Goal: Information Seeking & Learning: Learn about a topic

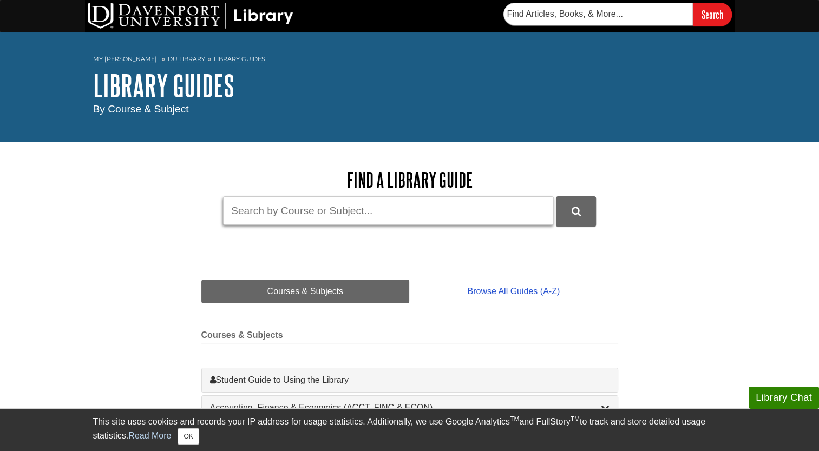
click at [328, 218] on input "Guide Search Terms" at bounding box center [388, 210] width 331 height 29
type input "the sanswich generation"
click at [556, 196] on button "DU Library Guides Search" at bounding box center [576, 211] width 40 height 30
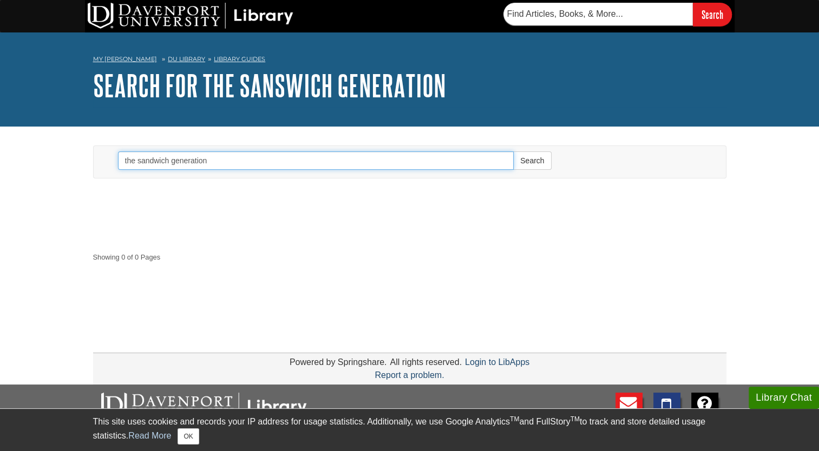
type input "the sandwich generation"
click at [513, 152] on button "Search" at bounding box center [532, 161] width 38 height 18
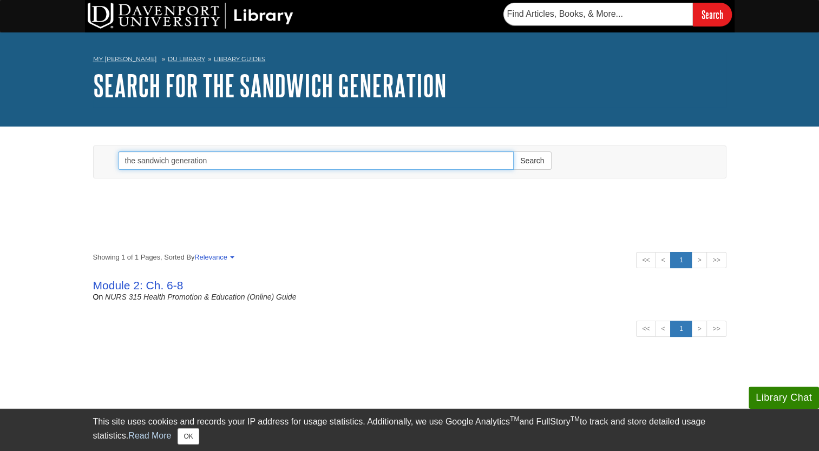
click at [245, 167] on input "the sandwich generation" at bounding box center [316, 161] width 396 height 18
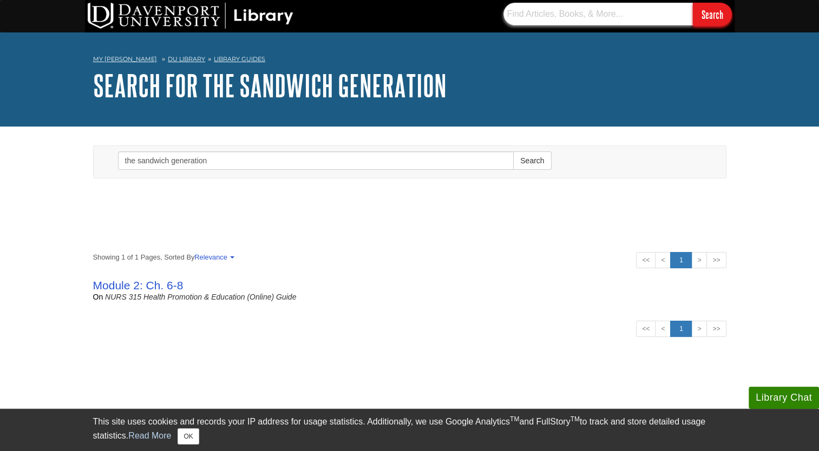
click at [534, 11] on input "text" at bounding box center [597, 14] width 189 height 23
type input "the sandwich generation"
click at [693, 3] on input "Search" at bounding box center [712, 14] width 39 height 23
